Goal: Task Accomplishment & Management: Manage account settings

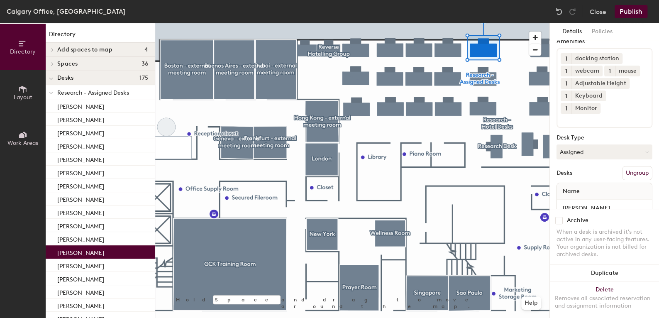
scroll to position [59, 0]
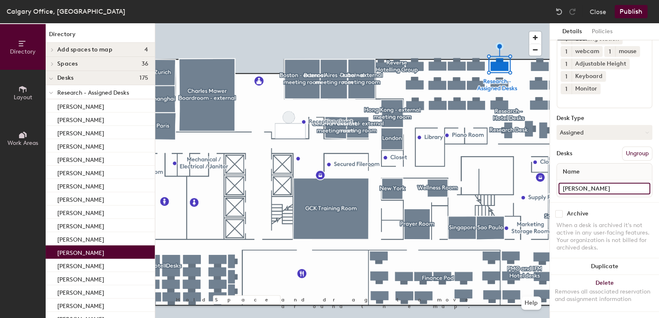
click at [613, 183] on input "Justin Anderson" at bounding box center [605, 189] width 92 height 12
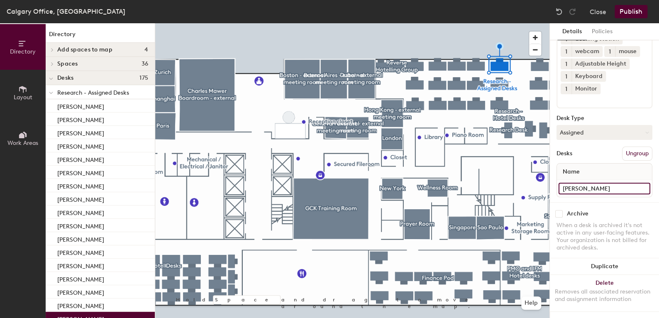
type input "Nicole Porter"
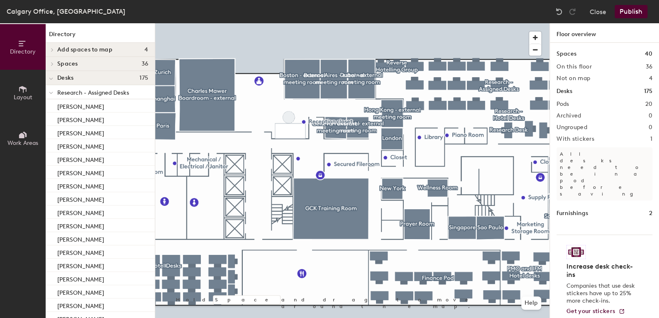
click at [632, 7] on button "Publish" at bounding box center [631, 11] width 33 height 13
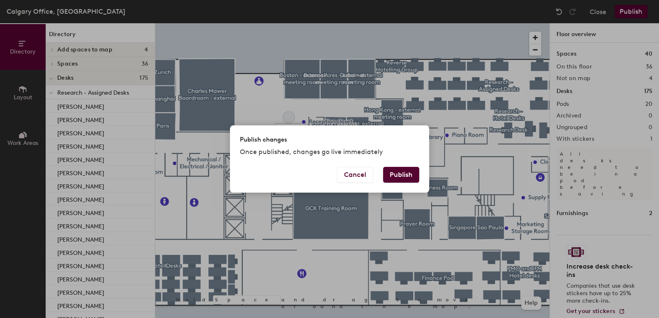
click at [399, 176] on button "Publish" at bounding box center [401, 175] width 36 height 16
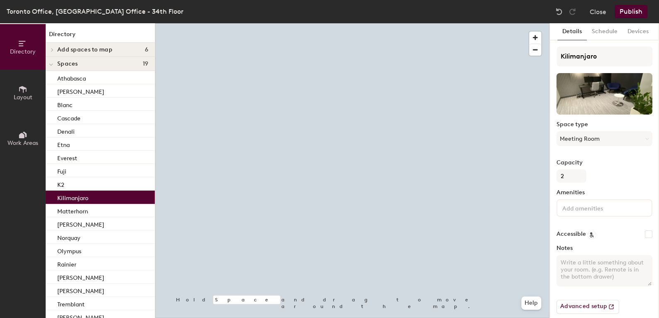
click at [254, 23] on div at bounding box center [352, 23] width 394 height 0
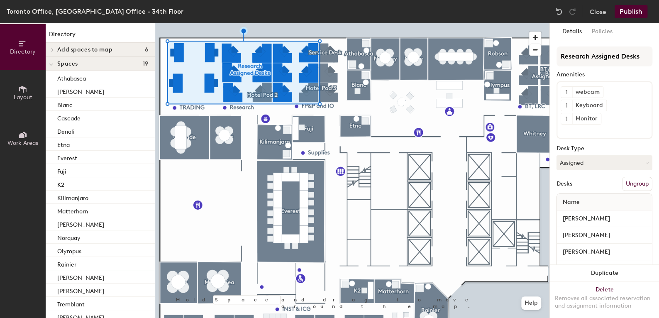
click at [342, 23] on div at bounding box center [352, 23] width 394 height 0
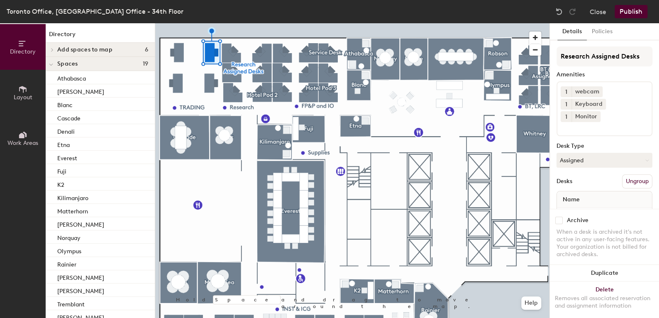
click at [633, 5] on button "Publish" at bounding box center [631, 11] width 33 height 13
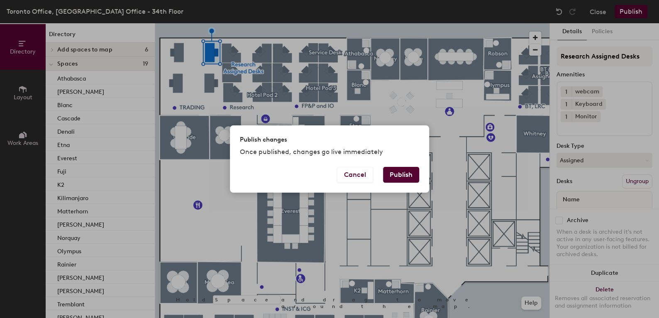
click at [411, 174] on button "Publish" at bounding box center [401, 175] width 36 height 16
